Goal: Information Seeking & Learning: Learn about a topic

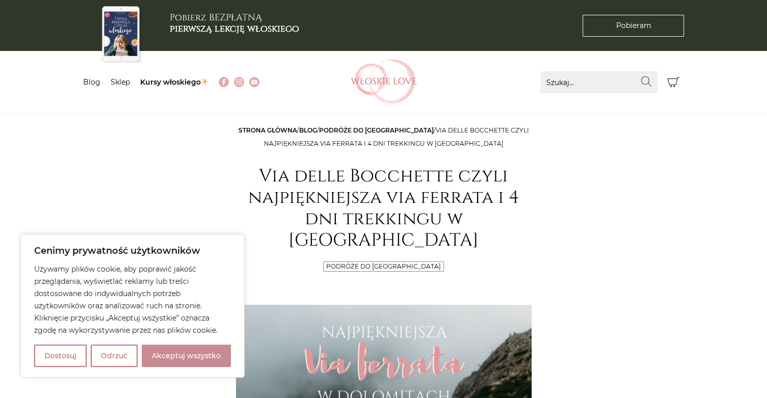
click at [168, 361] on button "Akceptuj wszystko" at bounding box center [186, 355] width 89 height 22
checkbox input "true"
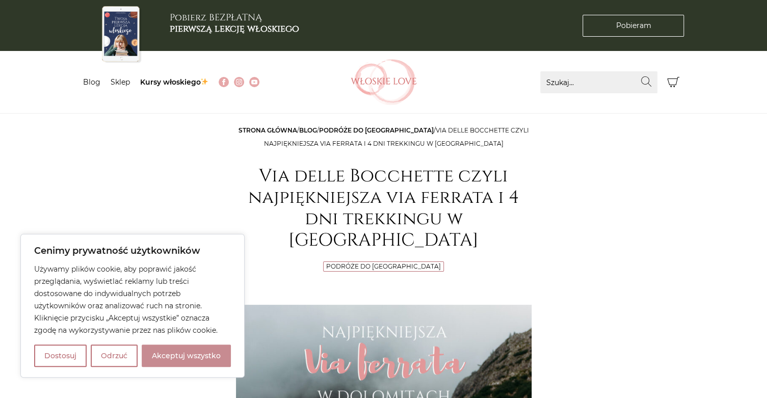
checkbox input "true"
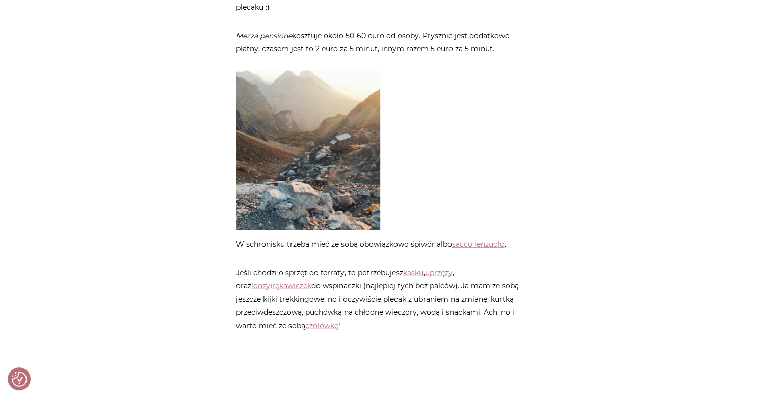
scroll to position [1464, 0]
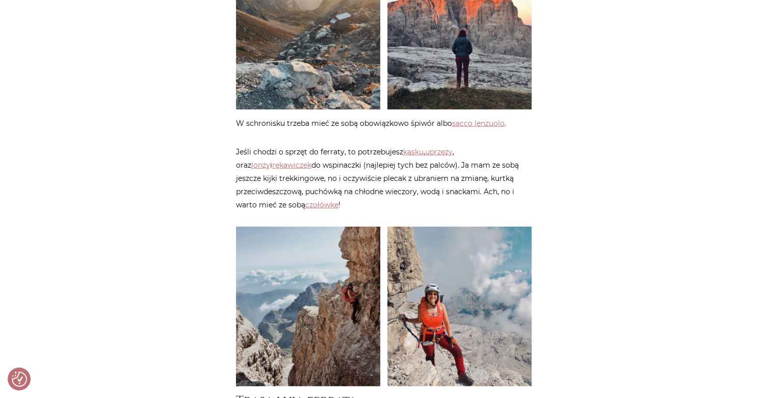
click at [458, 270] on img at bounding box center [459, 307] width 144 height 160
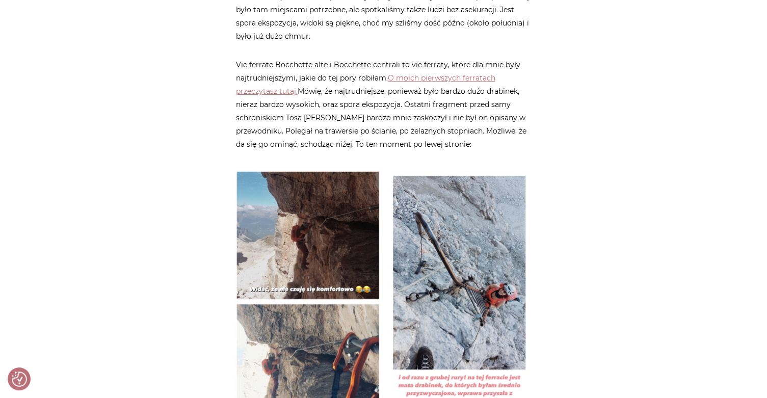
scroll to position [2017, 0]
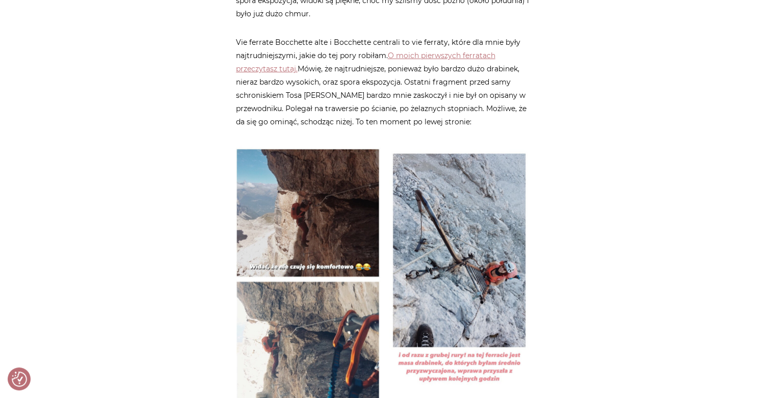
click at [489, 242] on img at bounding box center [459, 279] width 144 height 271
click at [347, 289] on img at bounding box center [308, 279] width 144 height 271
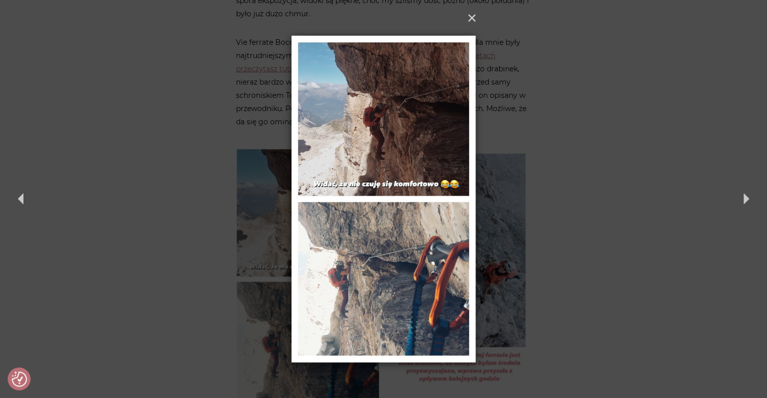
click at [383, 160] on img at bounding box center [383, 199] width 184 height 398
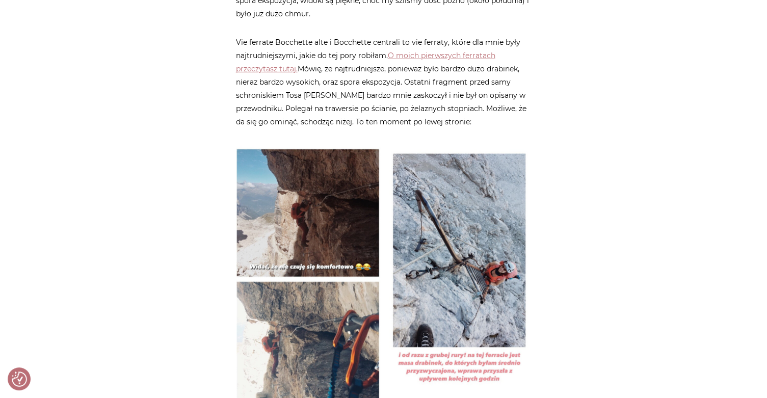
click at [416, 188] on img at bounding box center [459, 279] width 144 height 271
click at [352, 185] on img at bounding box center [308, 279] width 144 height 271
click at [308, 295] on img at bounding box center [308, 279] width 144 height 271
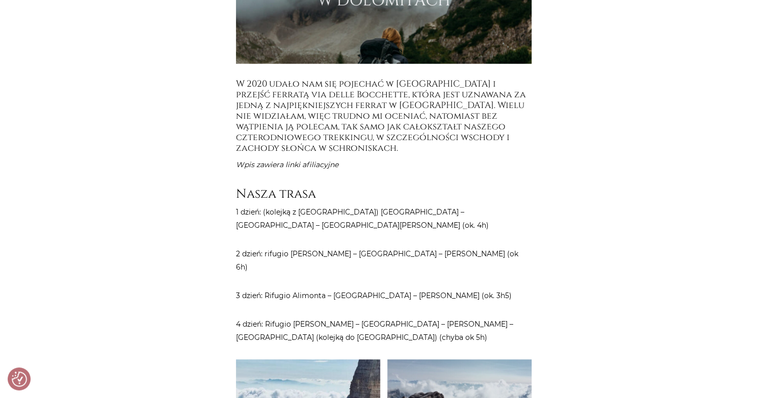
scroll to position [410, 0]
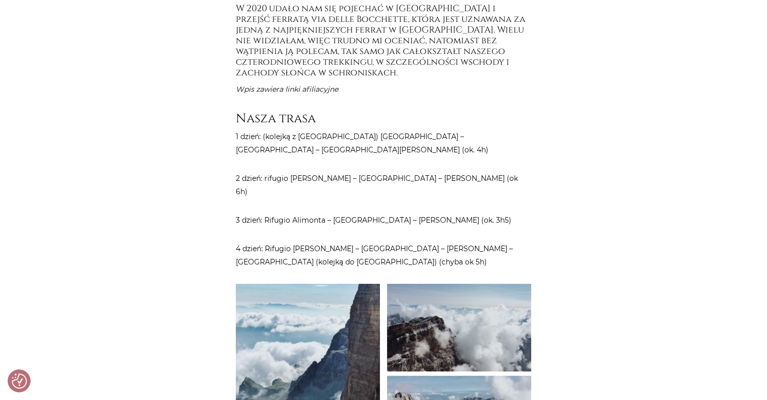
scroll to position [122, 0]
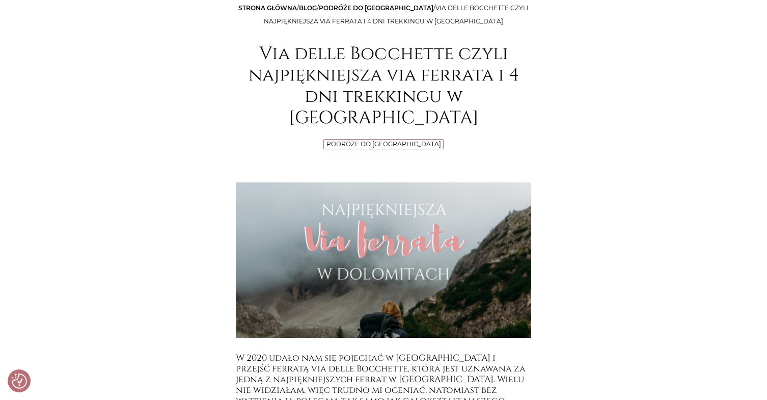
drag, startPoint x: 659, startPoint y: 329, endPoint x: 668, endPoint y: 310, distance: 20.8
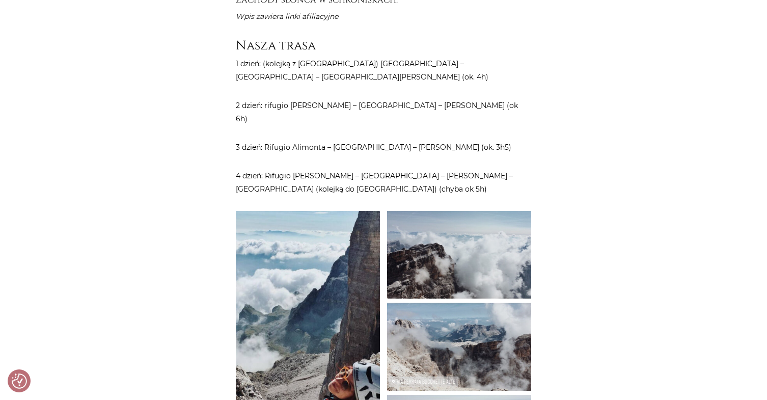
scroll to position [508, 0]
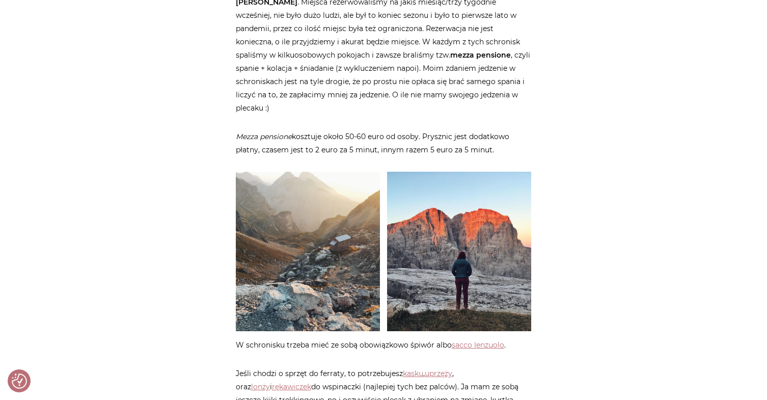
scroll to position [1257, 0]
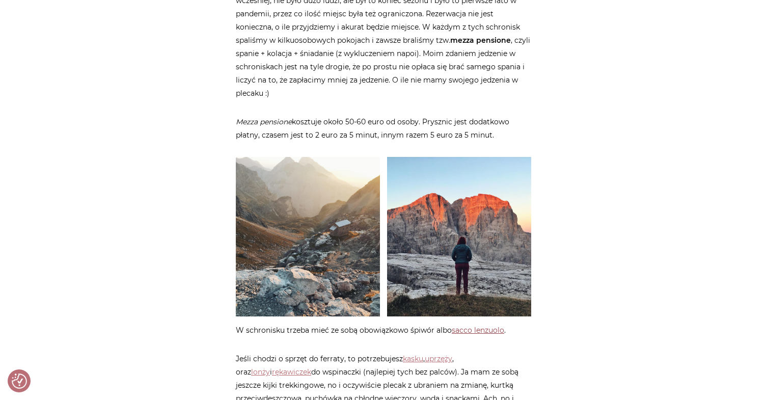
click at [481, 326] on link "sacco lenzuolo" at bounding box center [478, 330] width 52 height 9
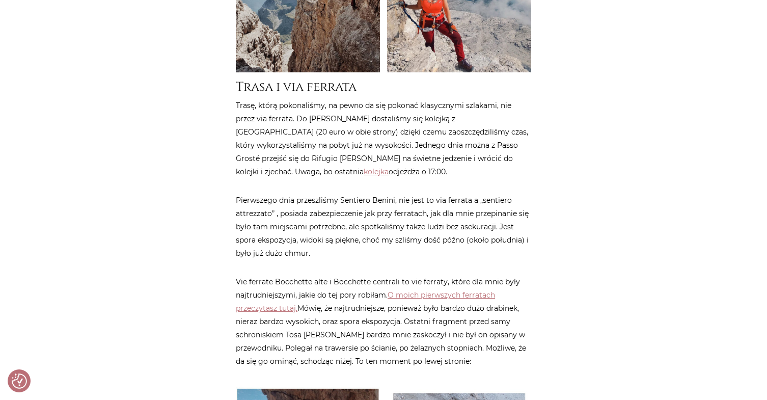
scroll to position [1755, 0]
